Goal: Task Accomplishment & Management: Use online tool/utility

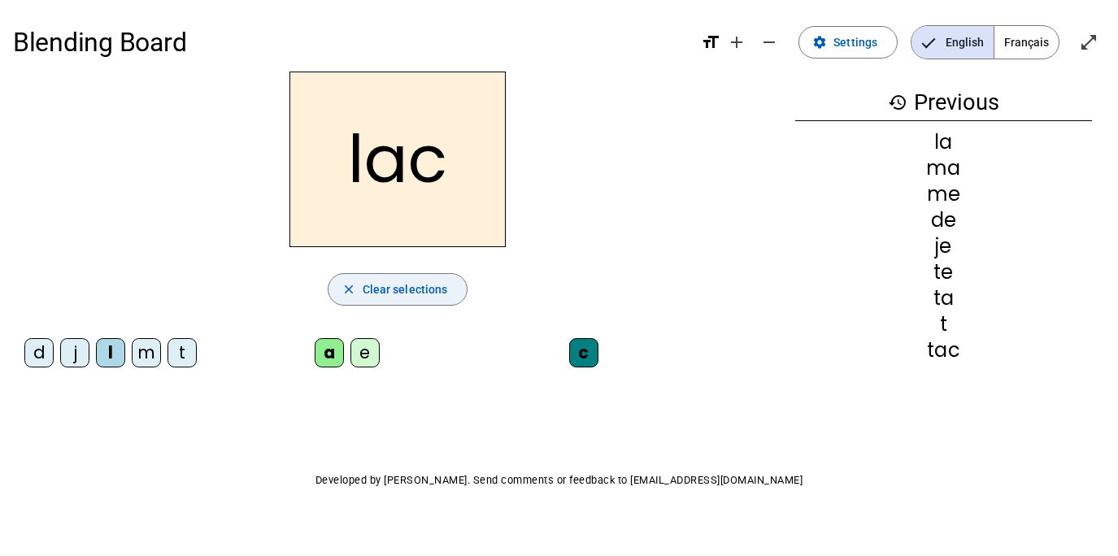
click at [375, 291] on span "Clear selections" at bounding box center [405, 290] width 85 height 20
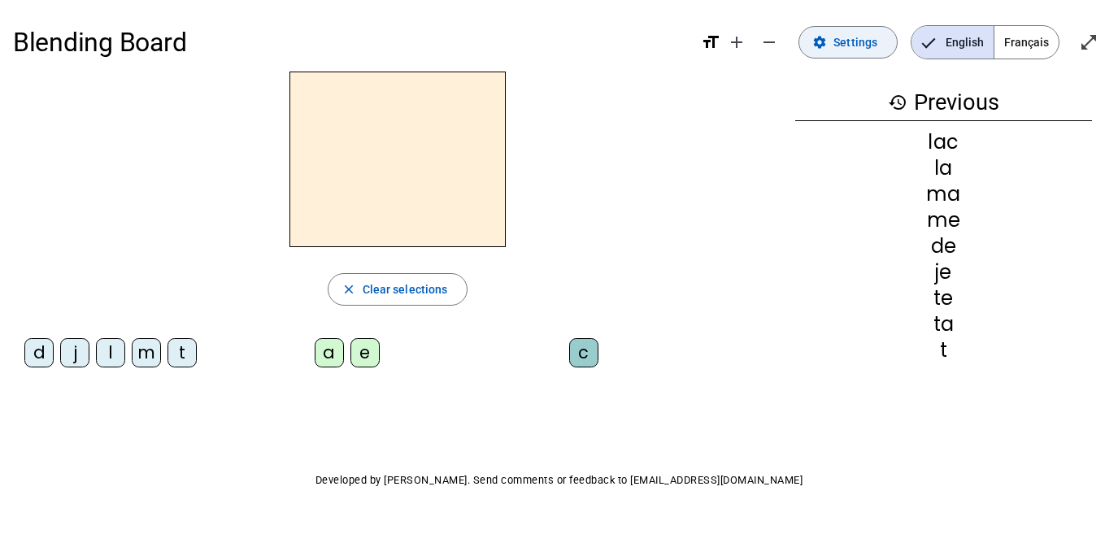
click at [857, 44] on span "Settings" at bounding box center [856, 43] width 44 height 20
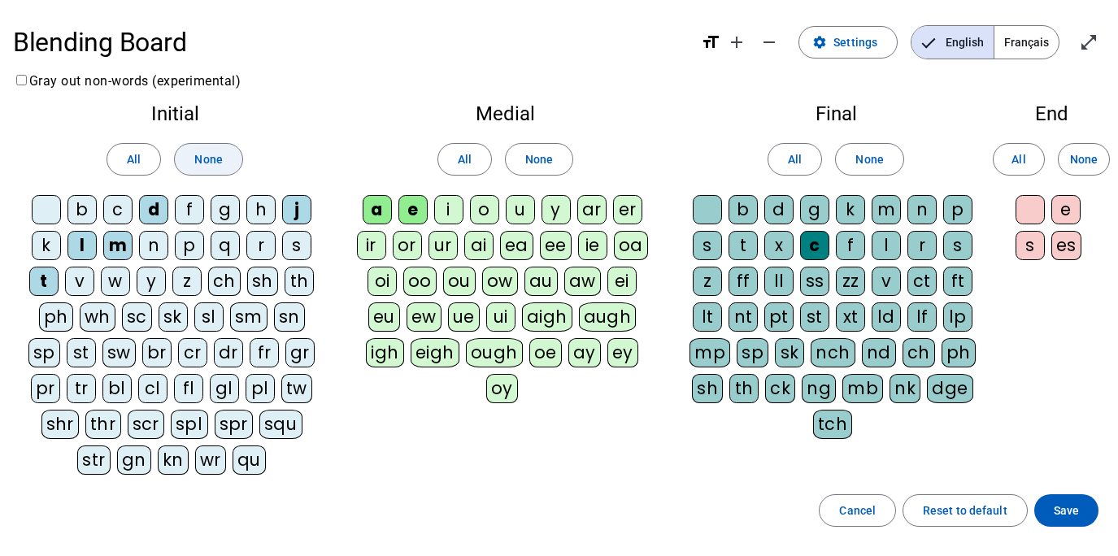
click at [207, 168] on span "None" at bounding box center [208, 160] width 28 height 20
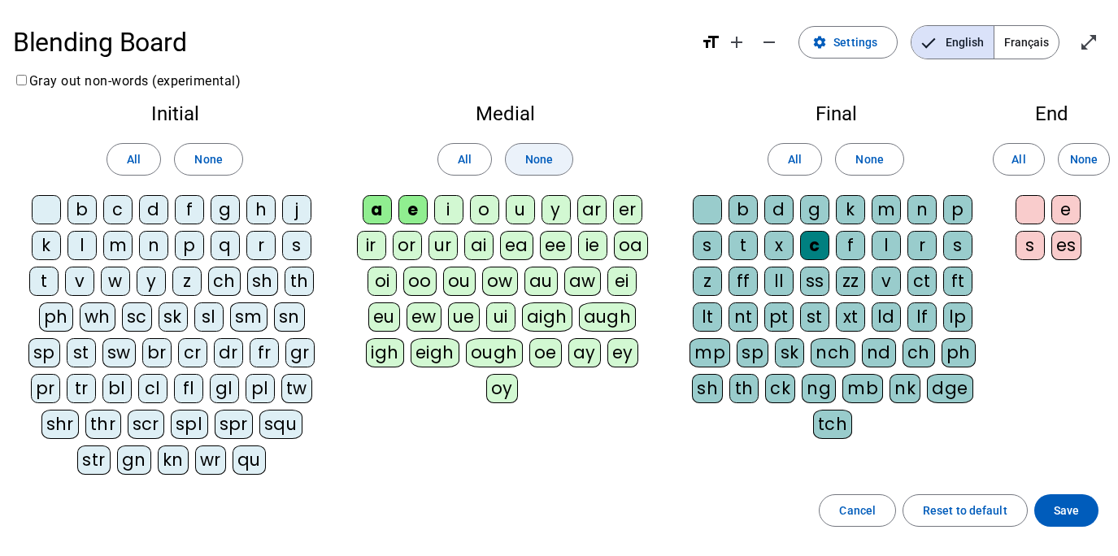
click at [544, 162] on span "None" at bounding box center [539, 160] width 28 height 20
click at [896, 163] on span at bounding box center [869, 159] width 67 height 39
click at [1084, 164] on span "None" at bounding box center [1084, 160] width 28 height 20
click at [125, 246] on div "m" at bounding box center [117, 245] width 29 height 29
click at [387, 213] on div "a" at bounding box center [377, 209] width 29 height 29
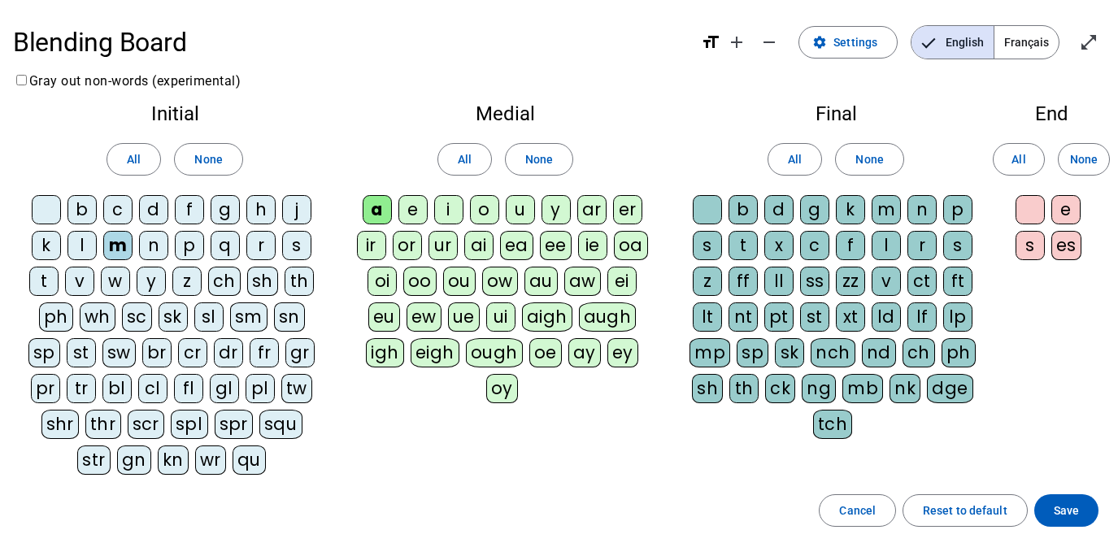
click at [890, 246] on div "l" at bounding box center [886, 245] width 29 height 29
click at [453, 213] on div "i" at bounding box center [448, 209] width 29 height 29
click at [293, 251] on div "s" at bounding box center [296, 245] width 29 height 29
click at [523, 211] on div "u" at bounding box center [520, 209] width 29 height 29
click at [152, 212] on div "d" at bounding box center [153, 209] width 29 height 29
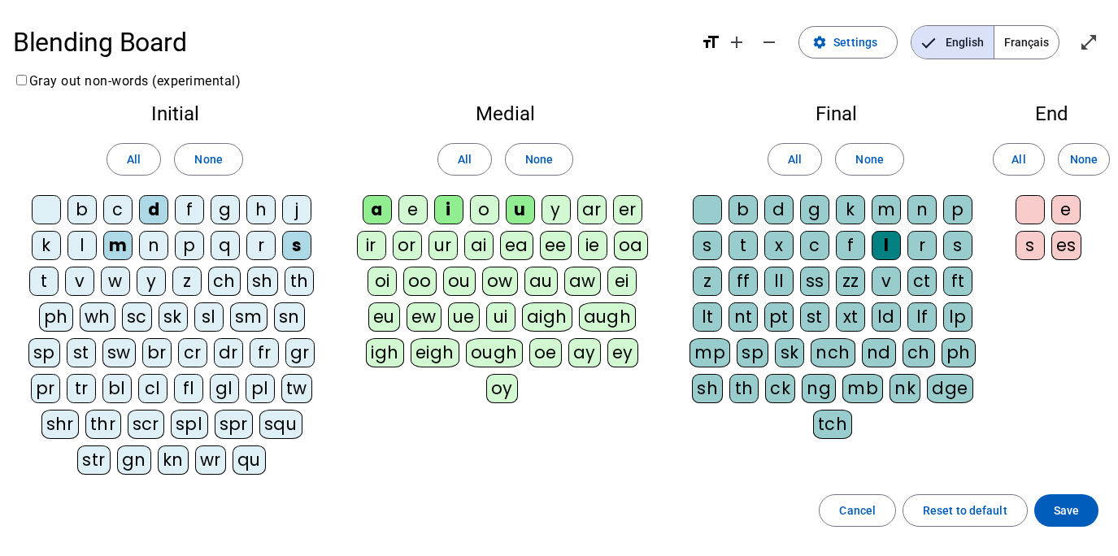
click at [927, 251] on div "r" at bounding box center [922, 245] width 29 height 29
click at [1067, 515] on span "Save" at bounding box center [1066, 511] width 25 height 20
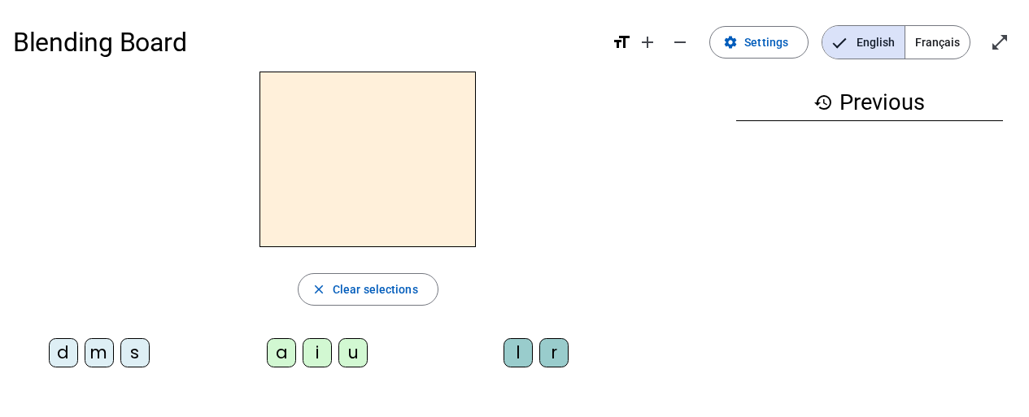
click at [100, 352] on div "m" at bounding box center [99, 352] width 29 height 29
click at [290, 351] on div "a" at bounding box center [281, 352] width 29 height 29
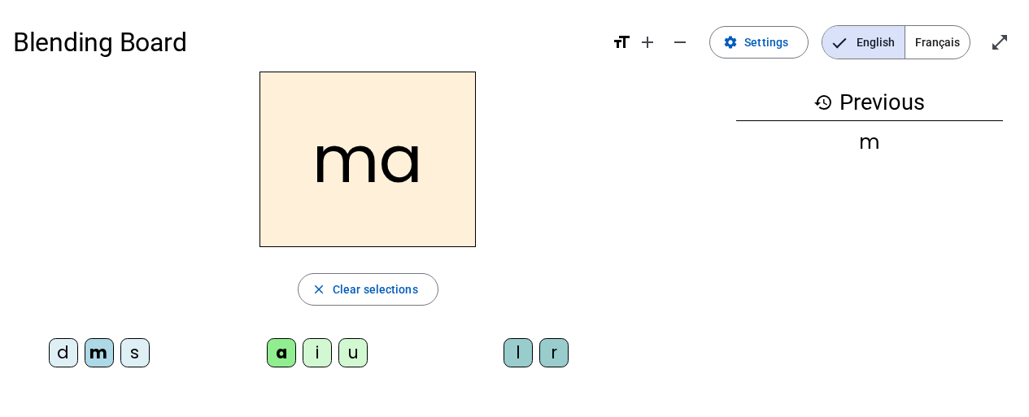
click at [520, 360] on div "l" at bounding box center [518, 352] width 29 height 29
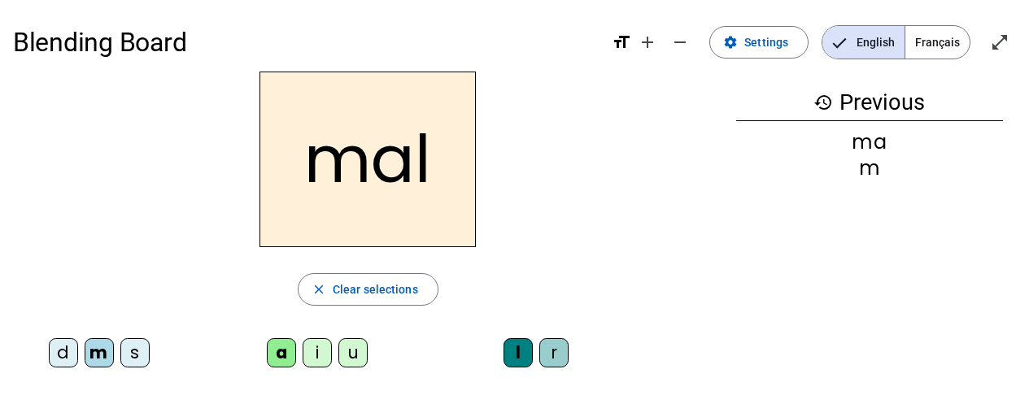
click at [319, 351] on div "i" at bounding box center [317, 352] width 29 height 29
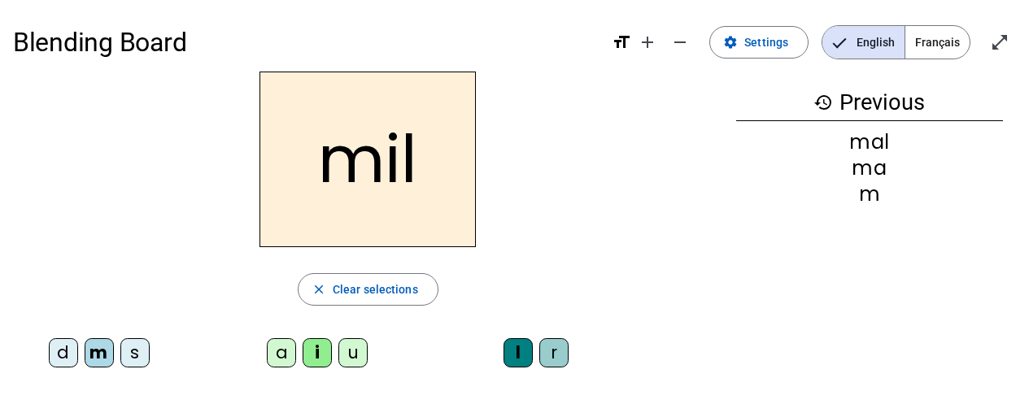
click at [129, 362] on div "s" at bounding box center [134, 352] width 29 height 29
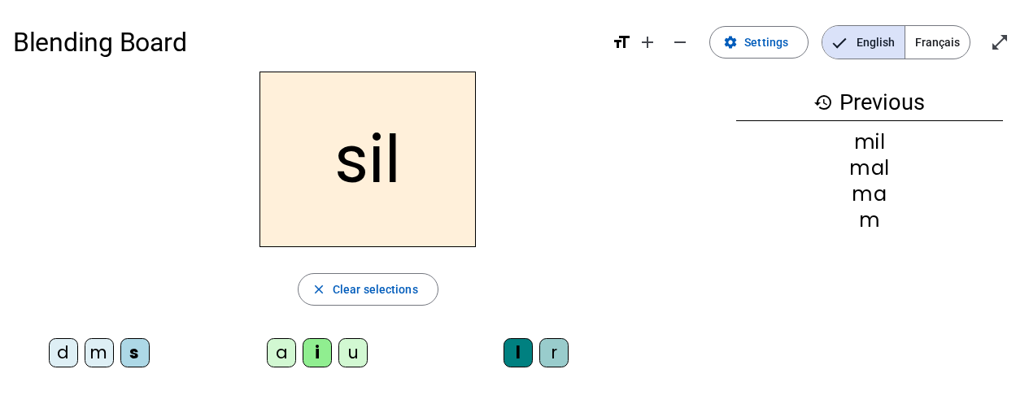
click at [522, 353] on div "l" at bounding box center [518, 352] width 29 height 29
click at [517, 362] on div "l" at bounding box center [518, 352] width 29 height 29
click at [347, 287] on span "Clear selections" at bounding box center [375, 290] width 85 height 20
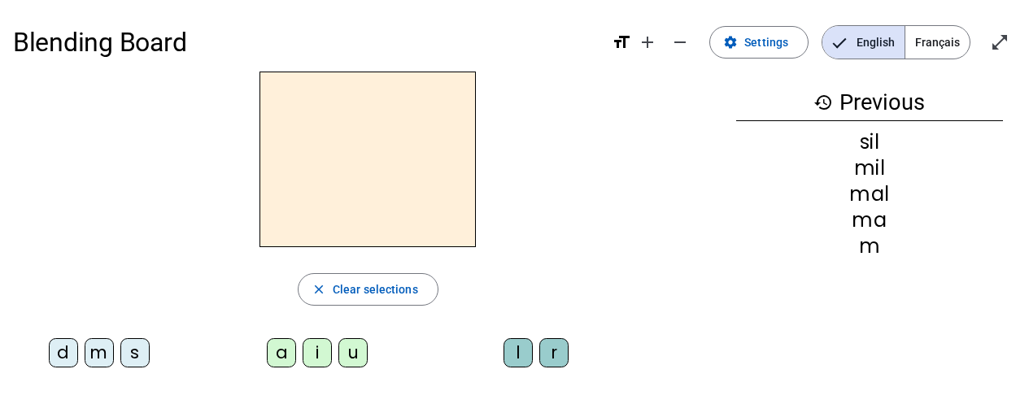
click at [138, 354] on div "s" at bounding box center [134, 352] width 29 height 29
click at [318, 353] on div "i" at bounding box center [317, 352] width 29 height 29
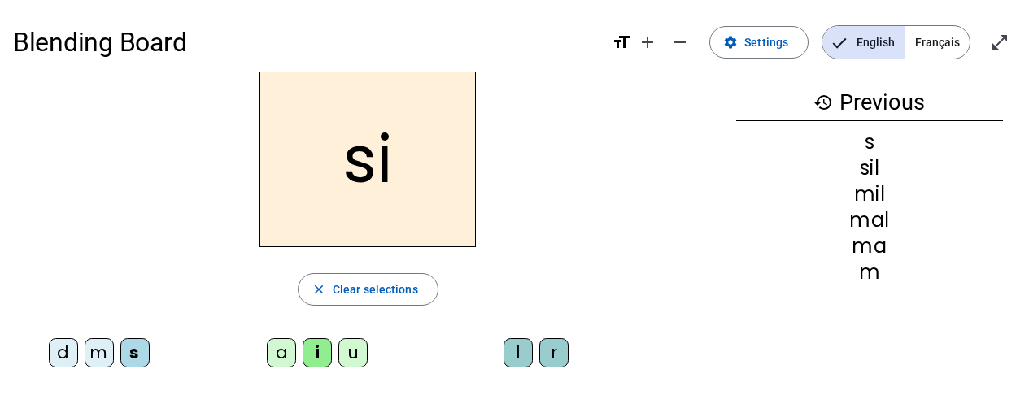
click at [293, 355] on div "a" at bounding box center [281, 352] width 29 height 29
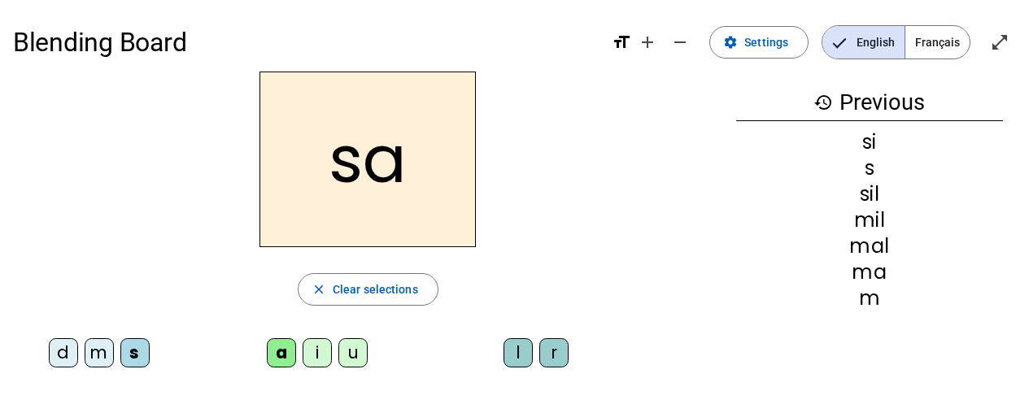
click at [359, 352] on div "u" at bounding box center [352, 352] width 29 height 29
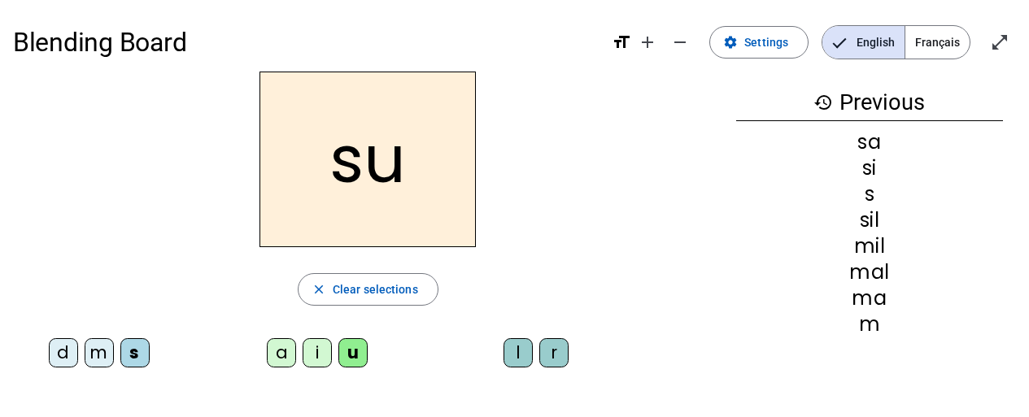
click at [62, 357] on div "d" at bounding box center [63, 352] width 29 height 29
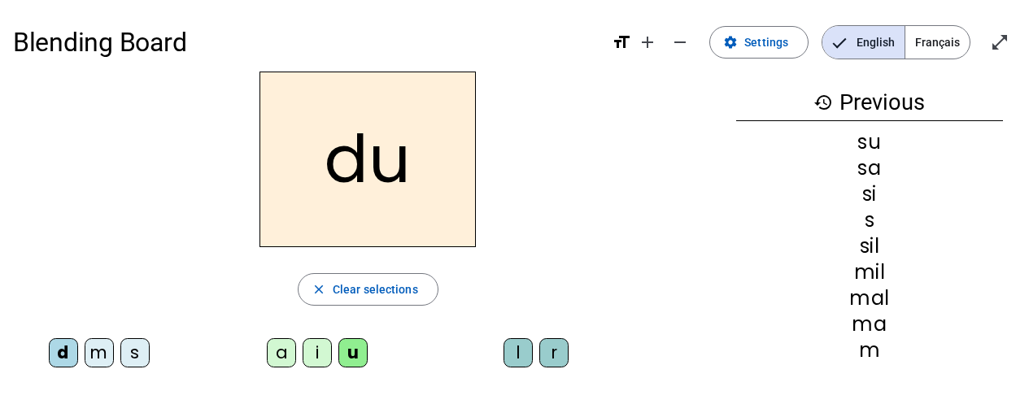
click at [139, 351] on div "s" at bounding box center [134, 352] width 29 height 29
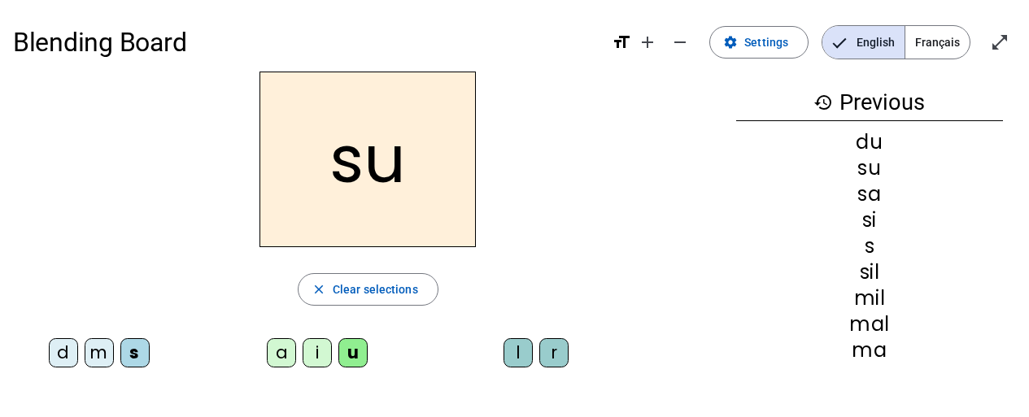
click at [552, 354] on div "r" at bounding box center [553, 352] width 29 height 29
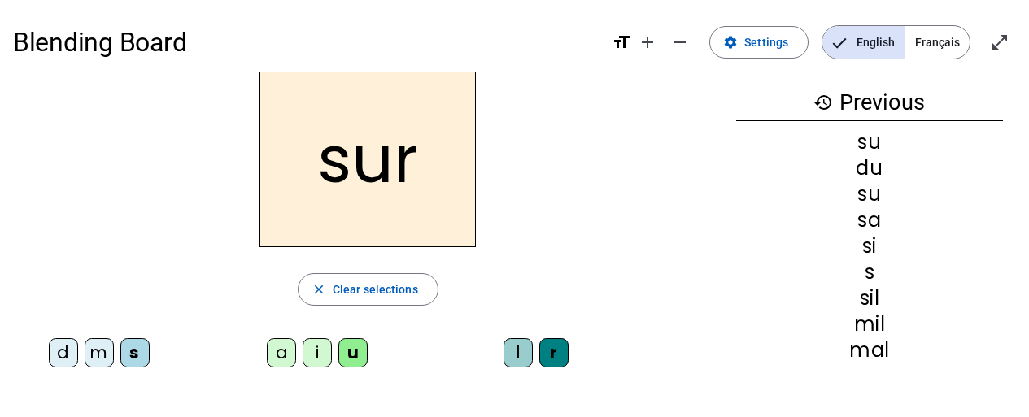
click at [101, 355] on div "m" at bounding box center [99, 352] width 29 height 29
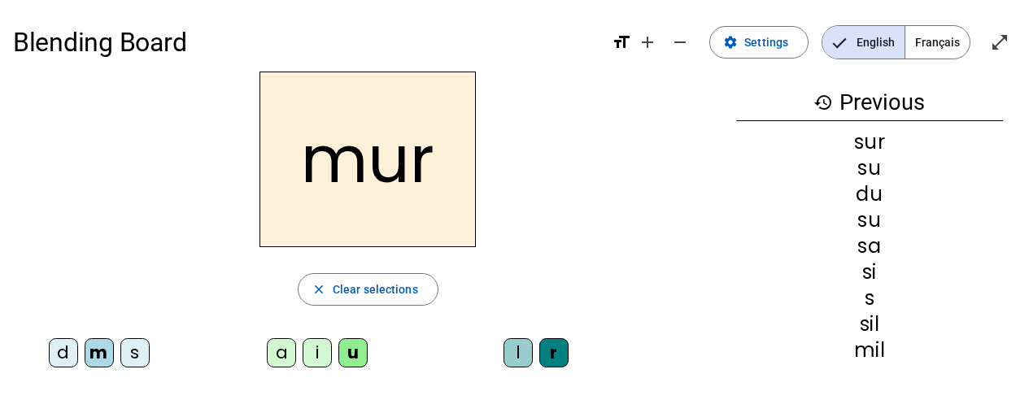
click at [68, 355] on div "d" at bounding box center [63, 352] width 29 height 29
